Goal: Book appointment/travel/reservation

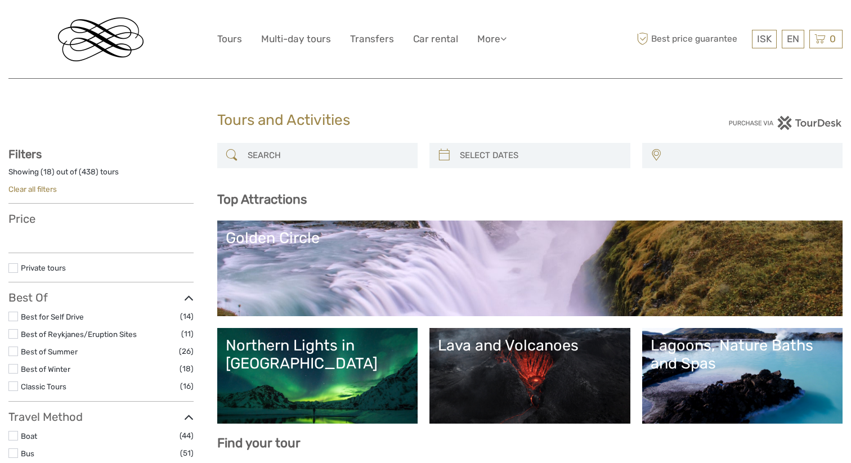
select select
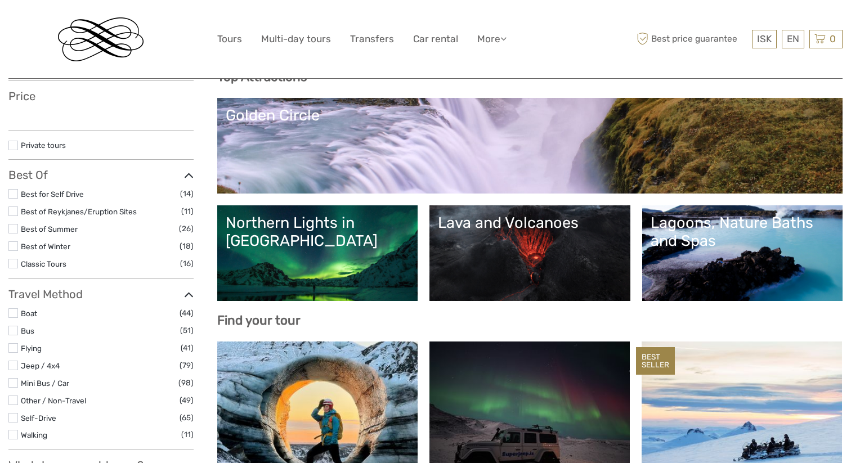
select select
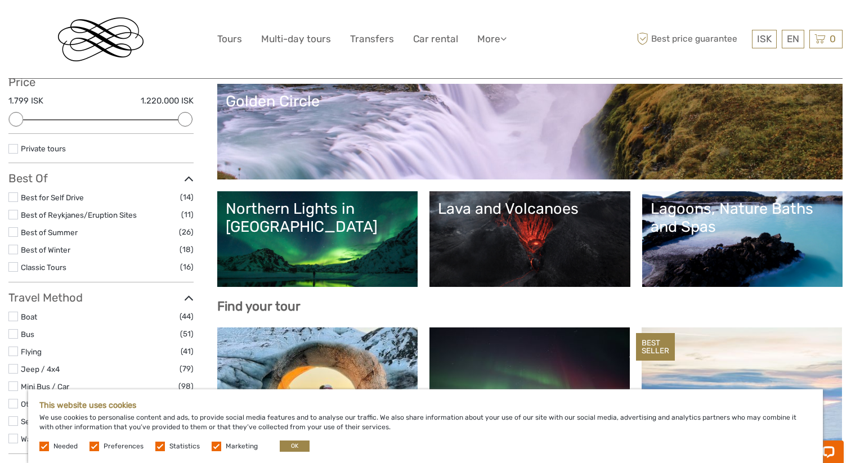
click at [698, 230] on div "Lagoons, Nature Baths and Spas" at bounding box center [742, 218] width 184 height 37
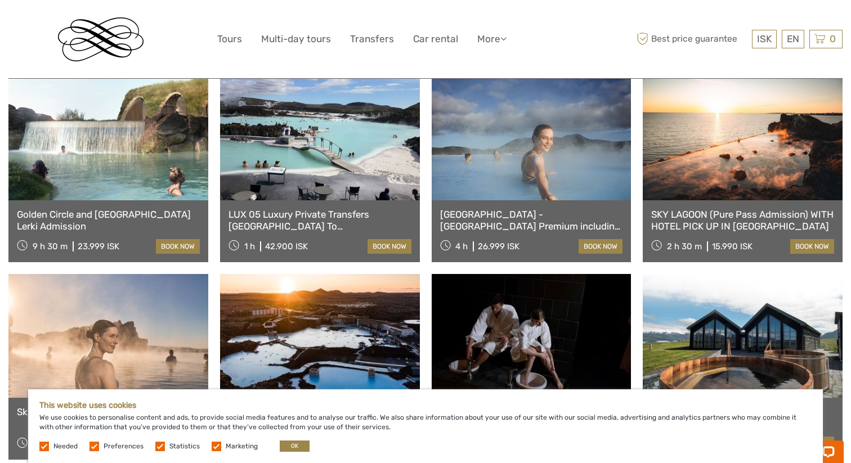
scroll to position [653, 0]
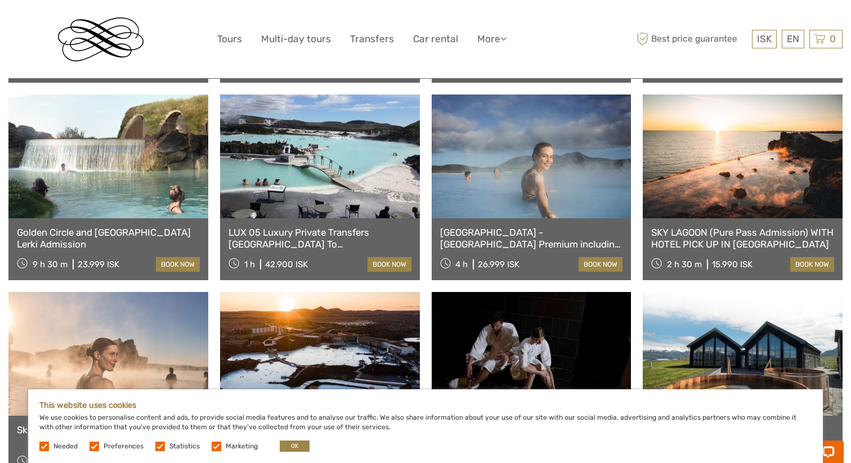
click at [309, 244] on link "LUX 05 Luxury Private Transfers [GEOGRAPHIC_DATA] To [GEOGRAPHIC_DATA]" at bounding box center [319, 238] width 183 height 23
click at [300, 44] on link "Multi-day tours" at bounding box center [296, 39] width 70 height 16
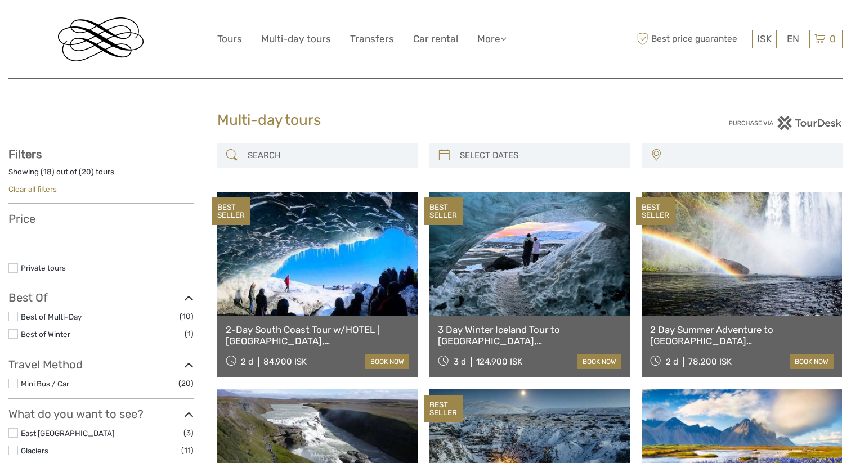
select select
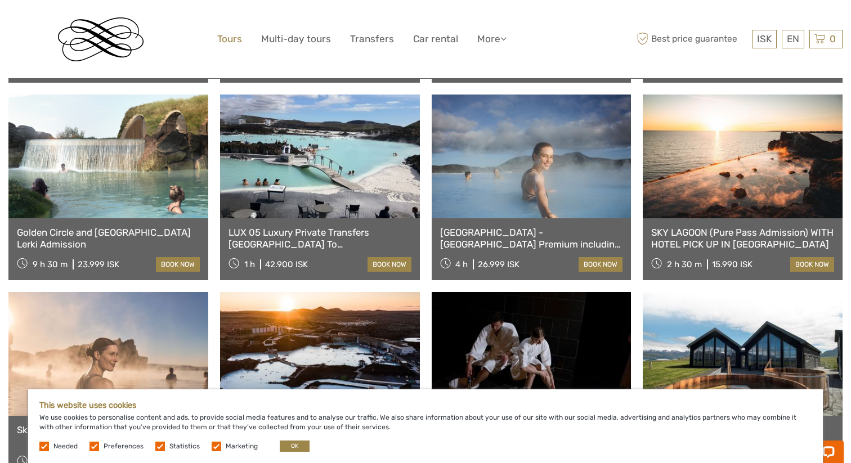
click at [234, 37] on link "Tours" at bounding box center [229, 39] width 25 height 16
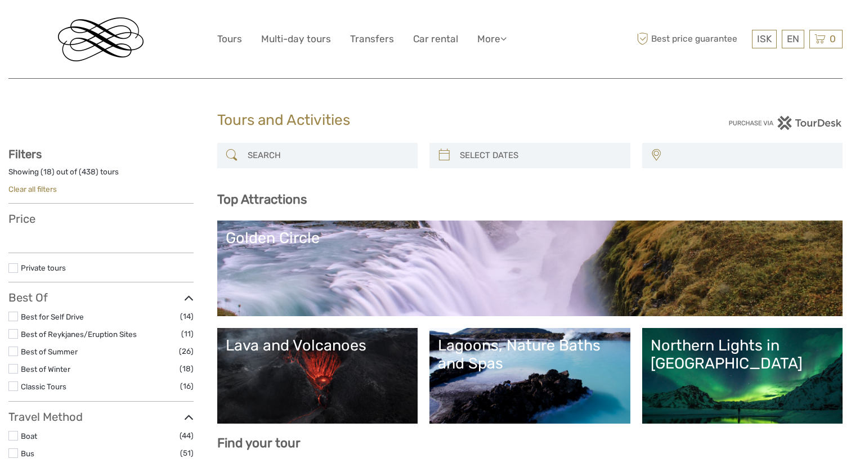
select select
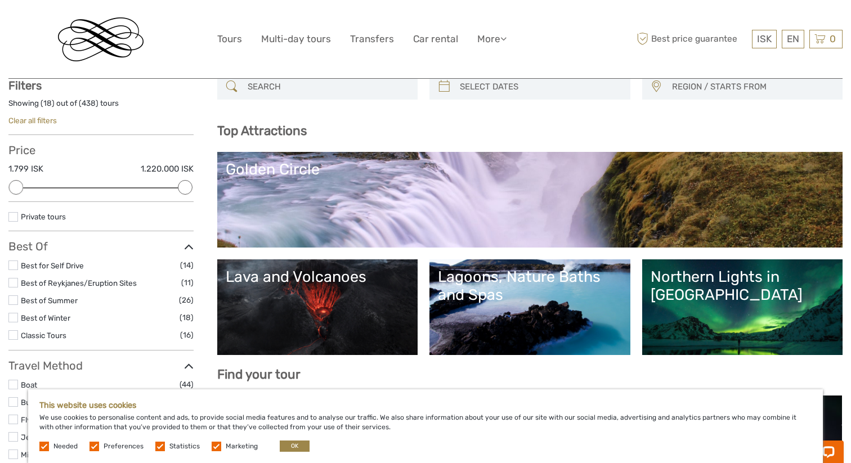
scroll to position [80, 0]
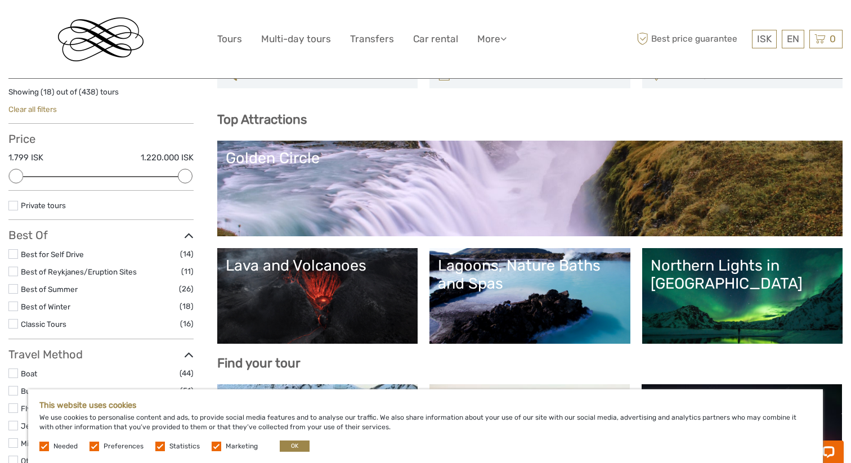
click at [366, 282] on link "Lava and Volcanoes" at bounding box center [318, 296] width 184 height 79
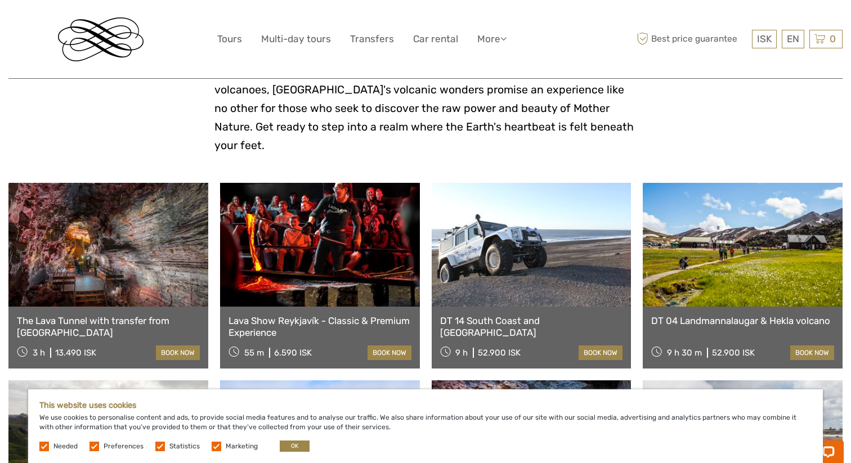
click at [138, 315] on link "The Lava Tunnel with transfer from [GEOGRAPHIC_DATA]" at bounding box center [108, 326] width 183 height 23
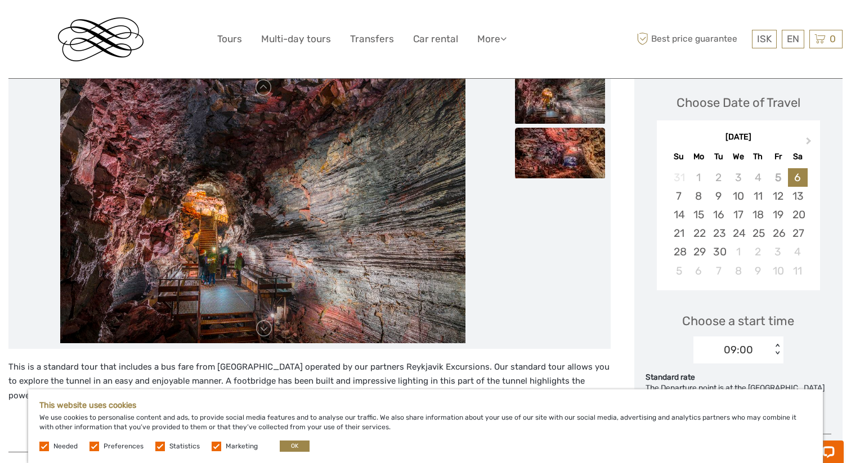
click at [549, 158] on img at bounding box center [560, 153] width 90 height 51
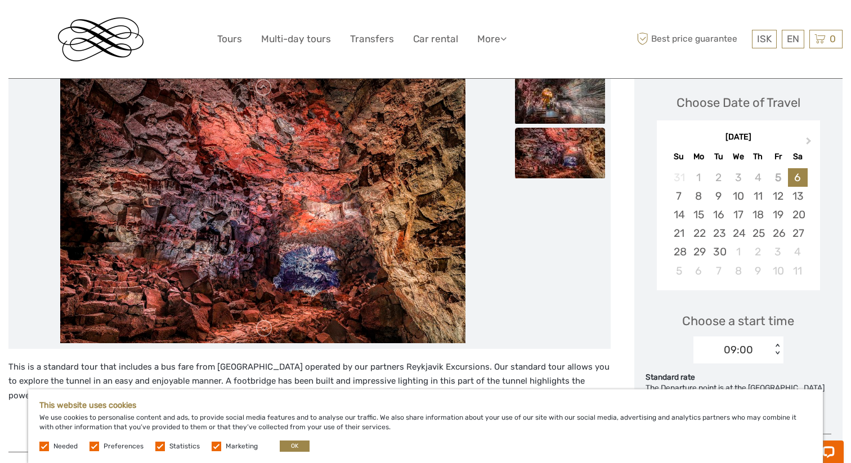
click at [549, 123] on img at bounding box center [560, 98] width 90 height 51
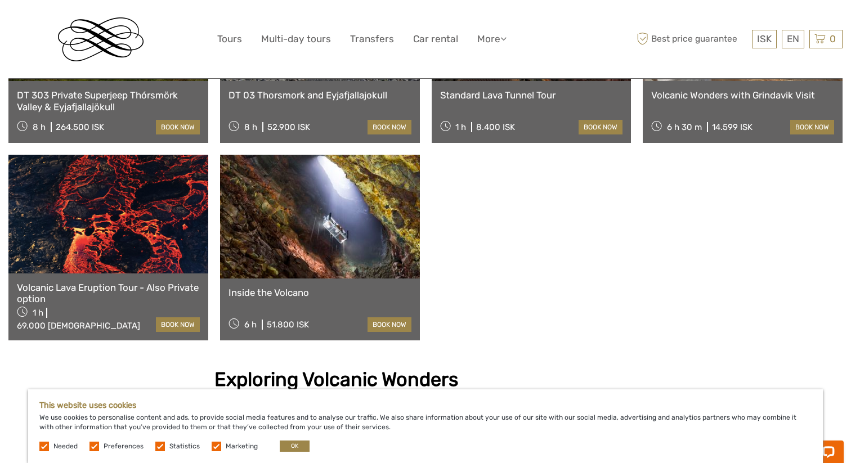
scroll to position [842, 0]
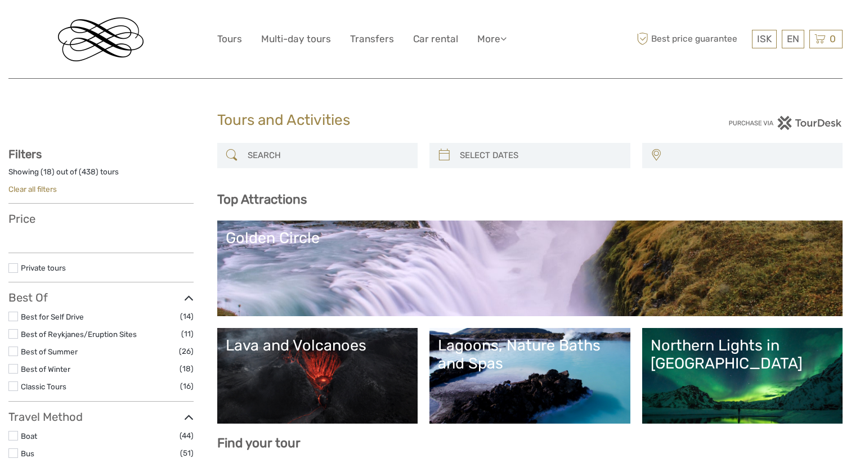
select select
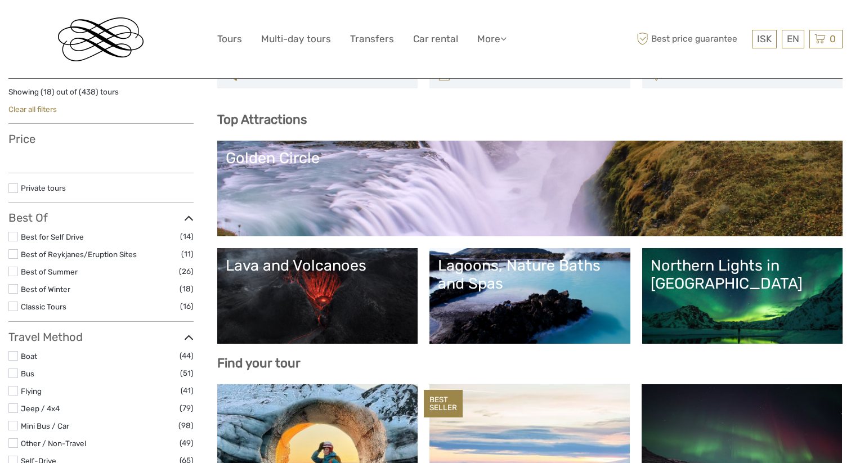
select select
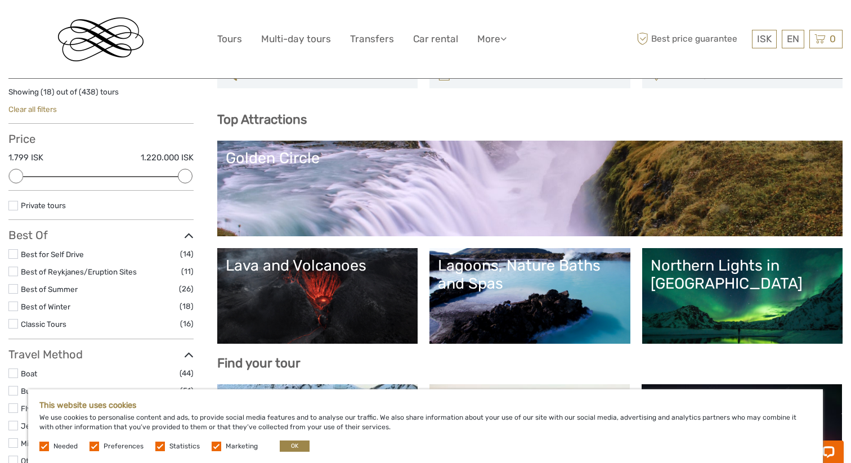
scroll to position [0, 0]
click at [696, 292] on link "Northern Lights in [GEOGRAPHIC_DATA]" at bounding box center [742, 296] width 184 height 79
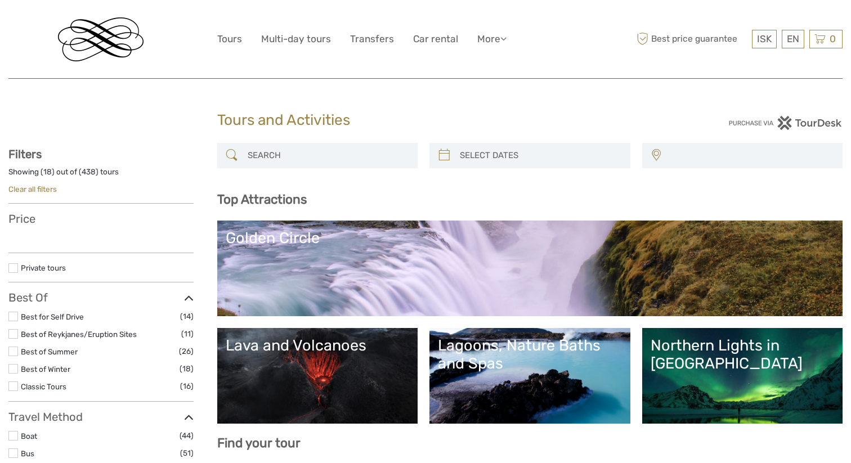
select select
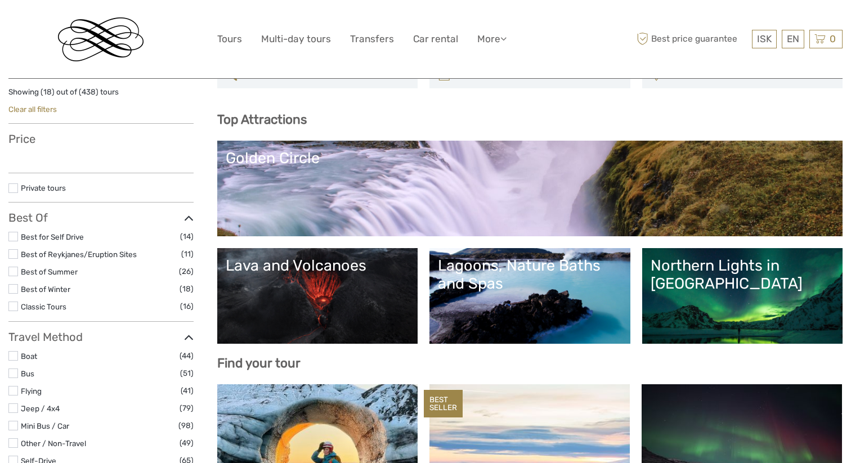
select select
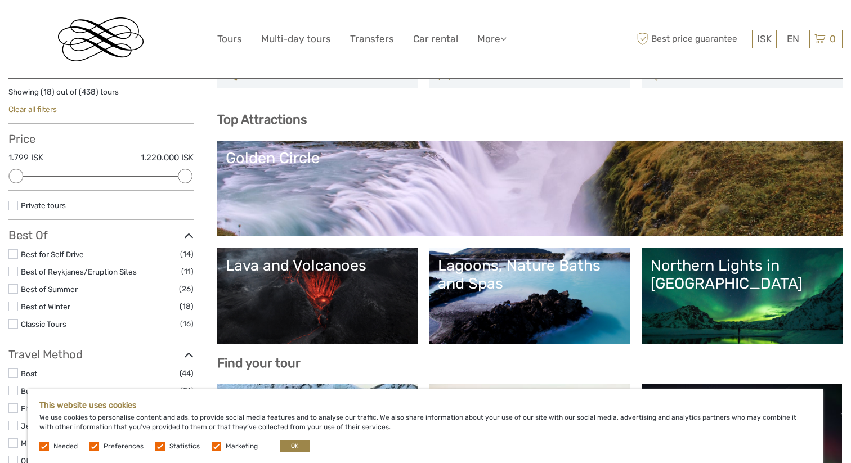
click at [342, 169] on link "Golden Circle" at bounding box center [530, 188] width 609 height 79
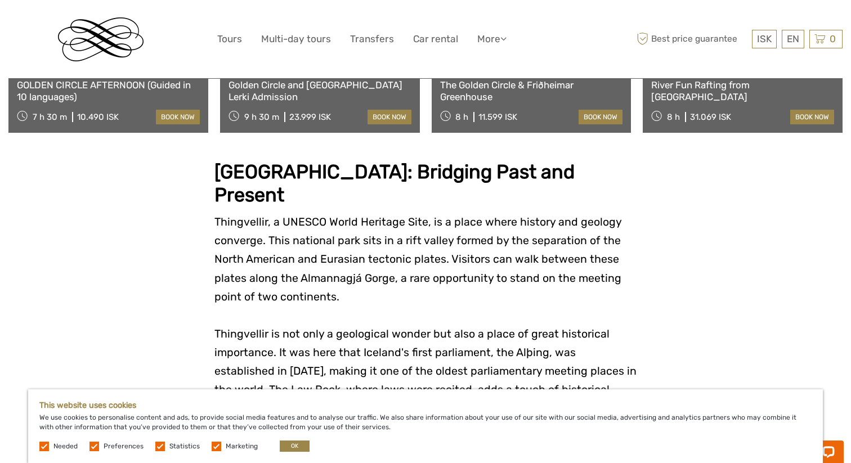
scroll to position [1184, 0]
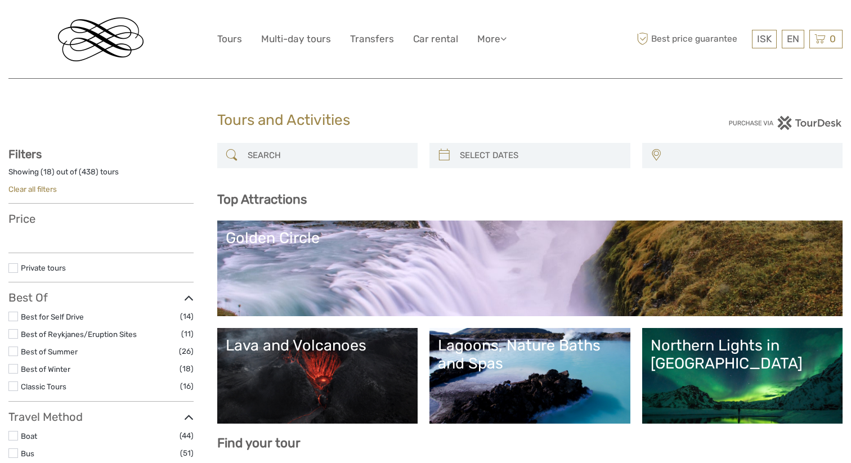
select select
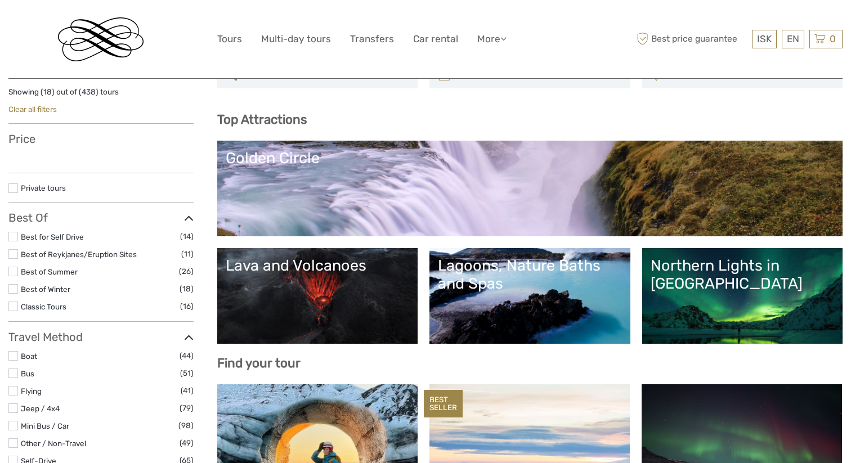
select select
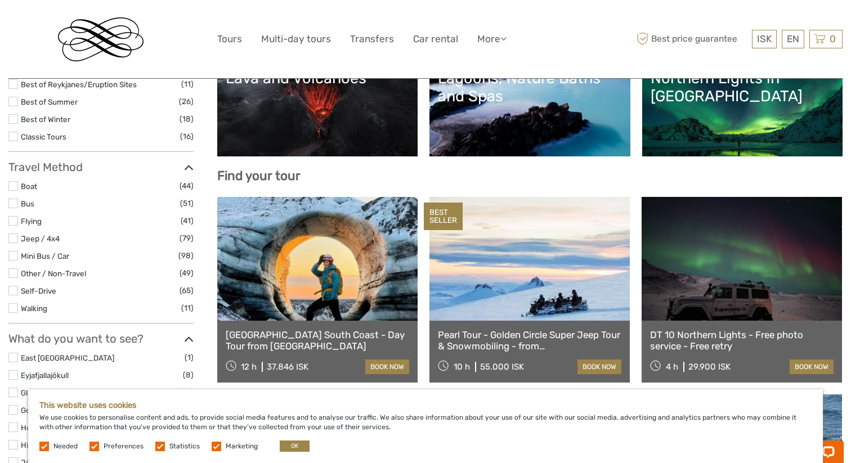
scroll to position [290, 0]
